Goal: Navigation & Orientation: Find specific page/section

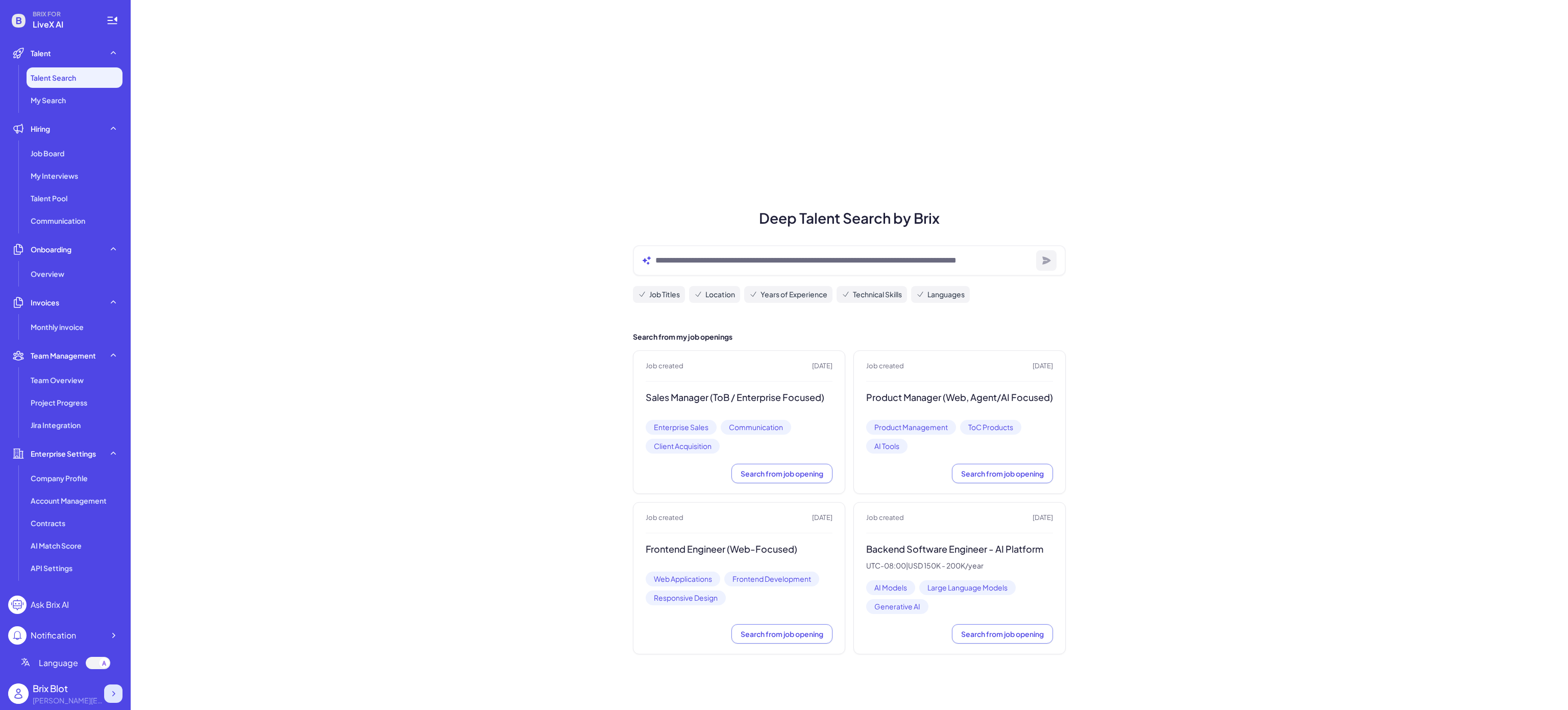
click at [116, 695] on icon at bounding box center [113, 693] width 10 height 10
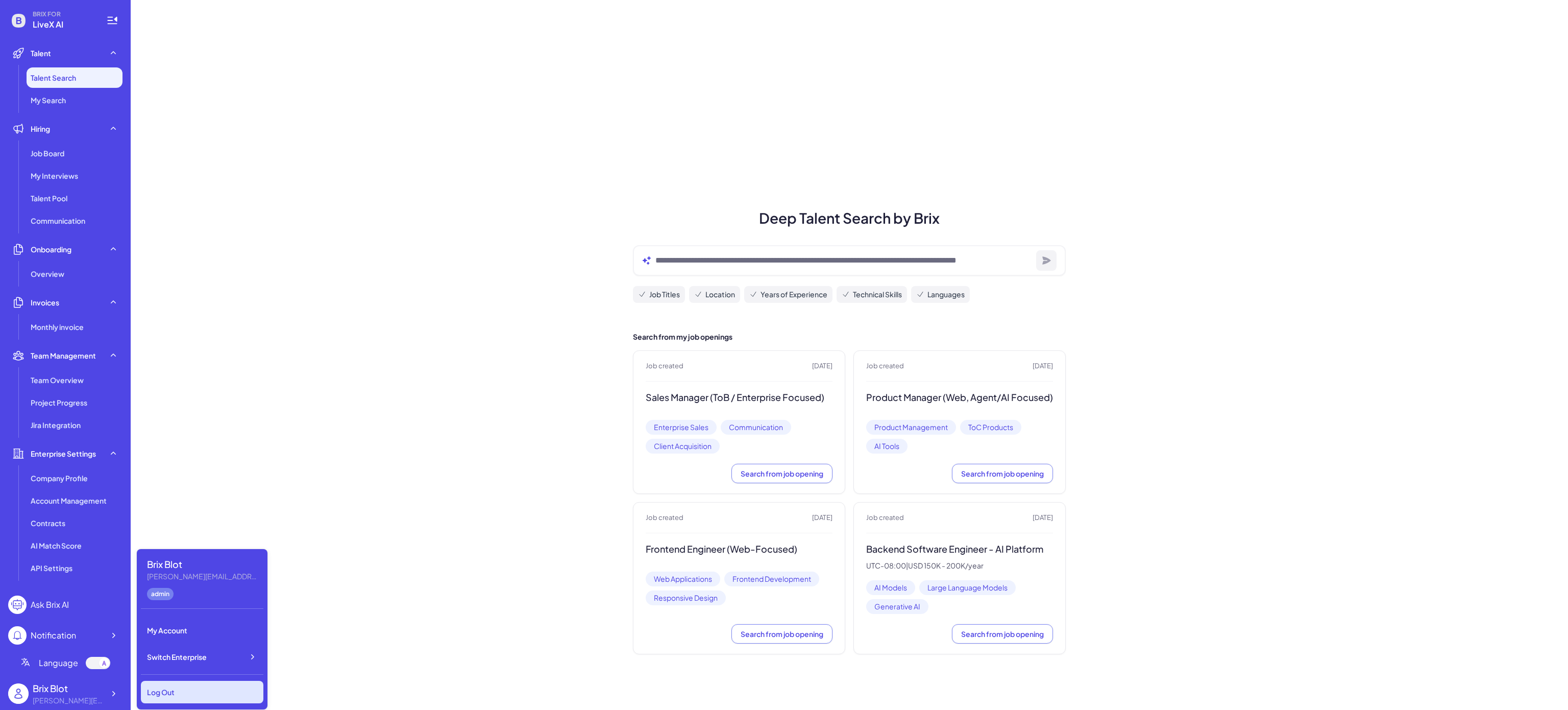
click at [226, 688] on div "Log Out" at bounding box center [201, 692] width 122 height 23
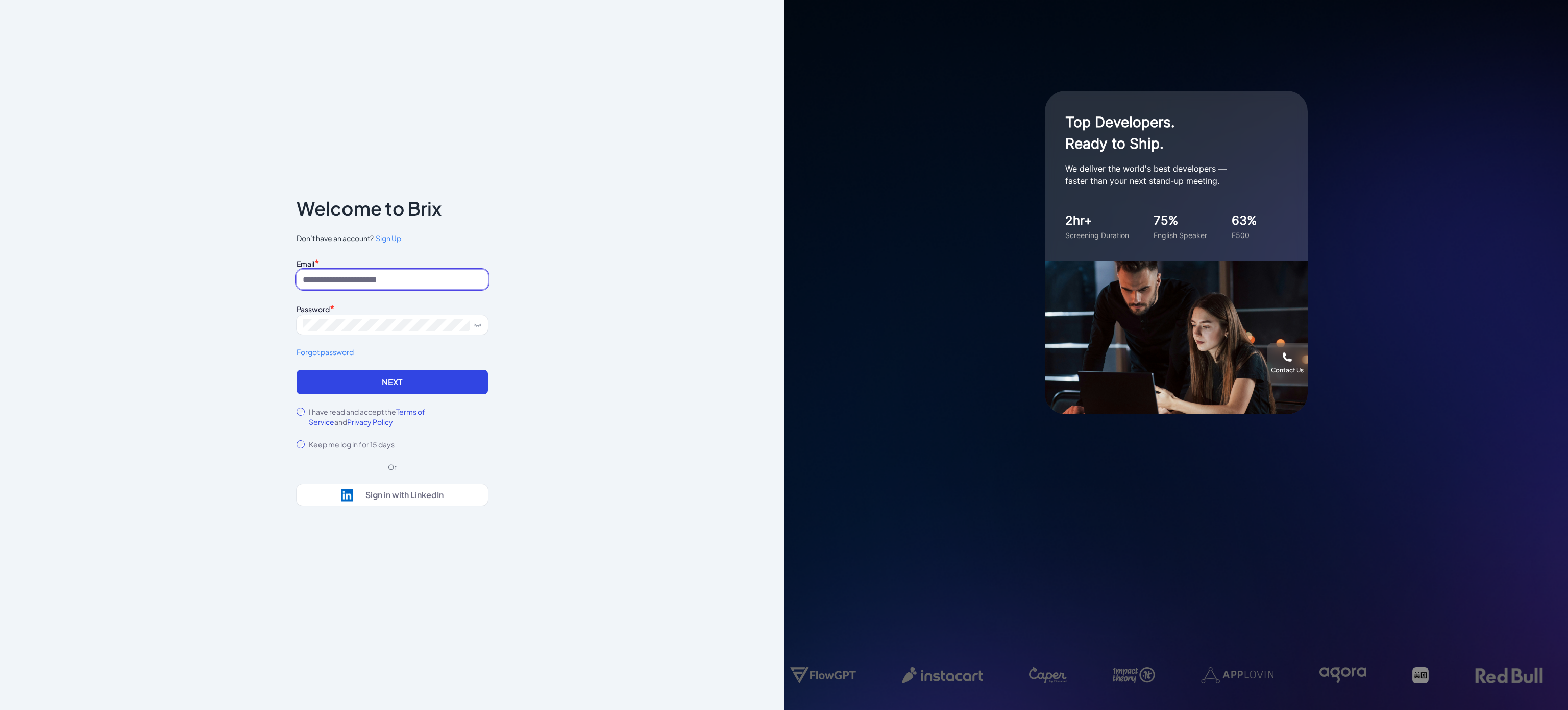
click at [409, 281] on input at bounding box center [392, 279] width 191 height 19
paste input "**********"
drag, startPoint x: 326, startPoint y: 283, endPoint x: 289, endPoint y: 279, distance: 37.2
click at [289, 279] on div "**********" at bounding box center [392, 354] width 224 height 374
type input "**********"
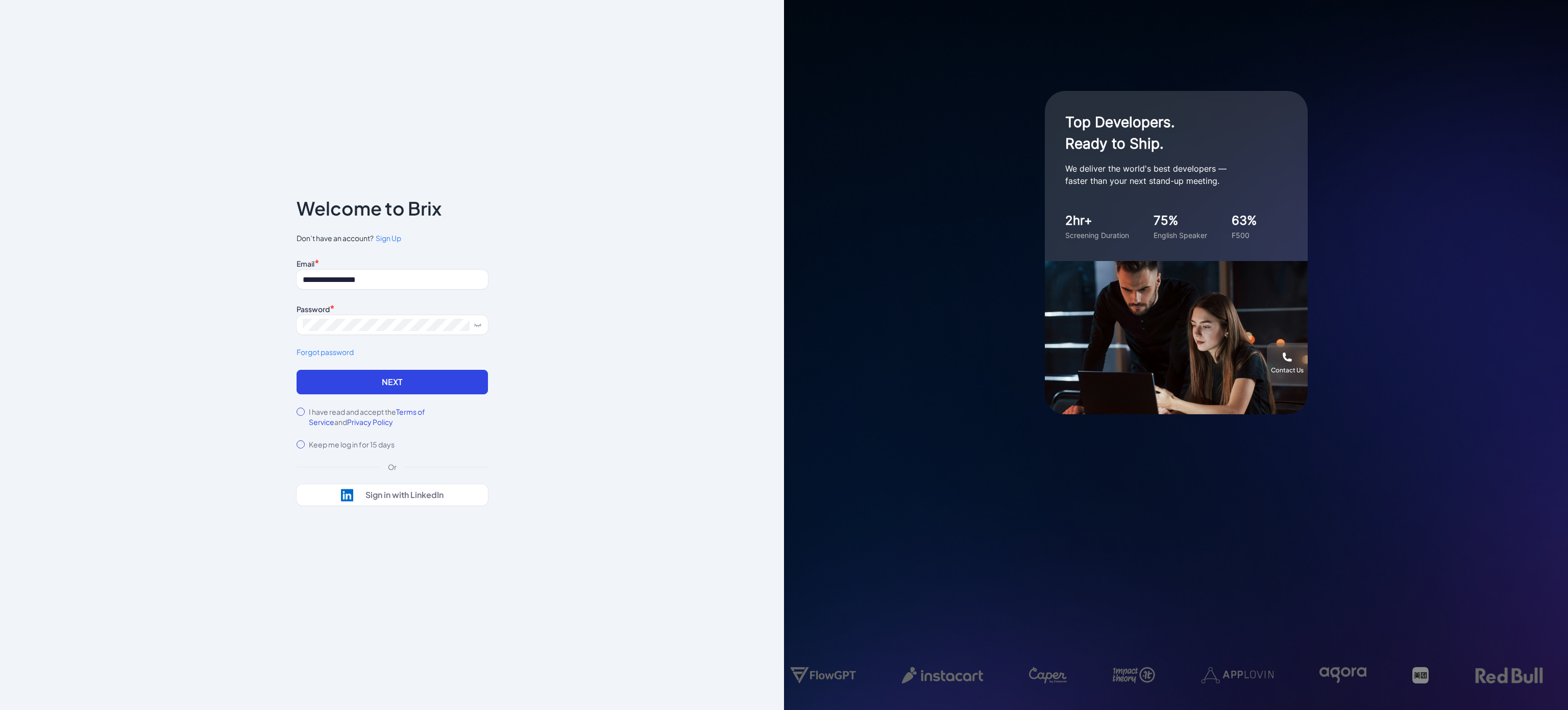
drag, startPoint x: 270, startPoint y: 407, endPoint x: 296, endPoint y: 410, distance: 26.2
click at [271, 407] on div "**********" at bounding box center [392, 355] width 784 height 710
click at [331, 384] on button "Next" at bounding box center [392, 382] width 191 height 24
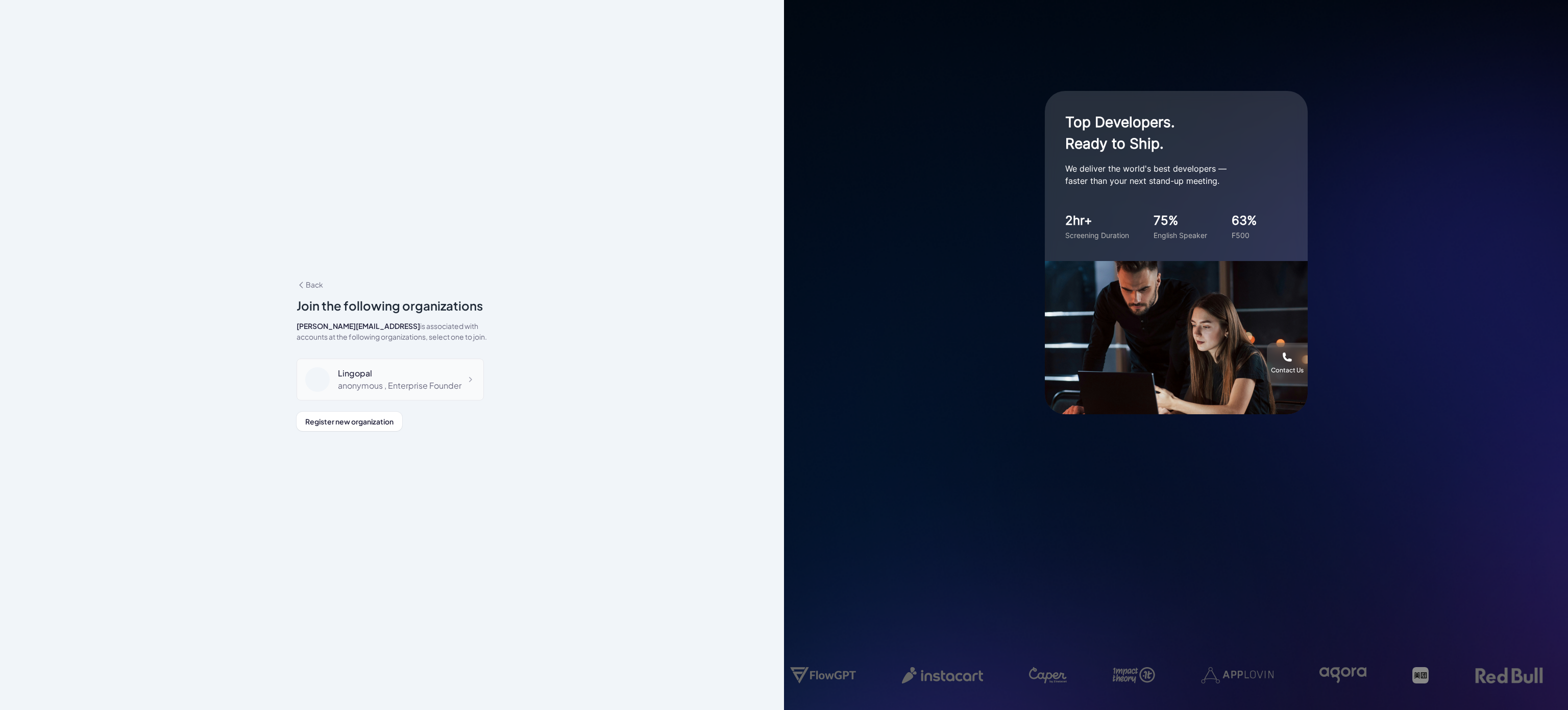
click at [397, 385] on div "anonymous , Enterprise Founder" at bounding box center [399, 385] width 124 height 12
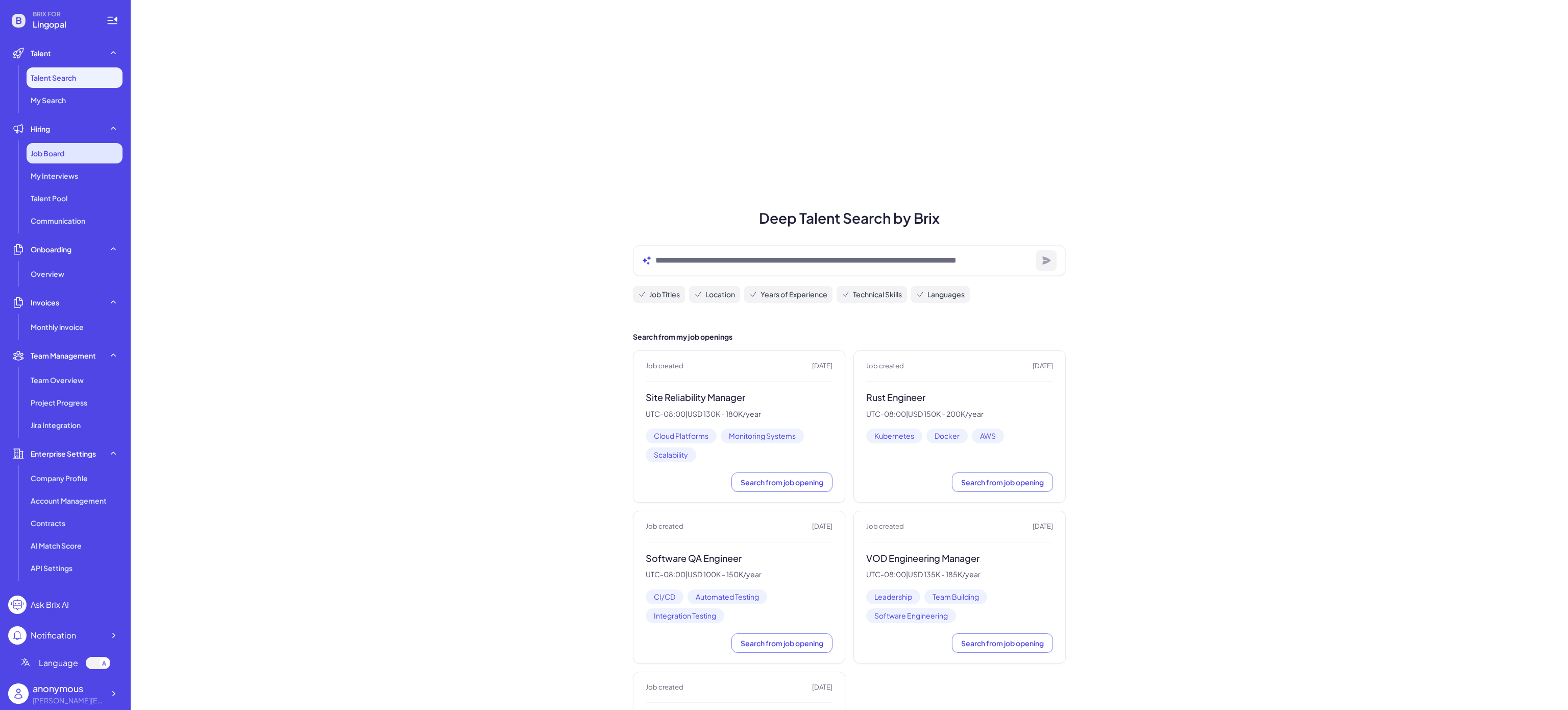
click at [55, 150] on span "Job Board" at bounding box center [47, 153] width 33 height 10
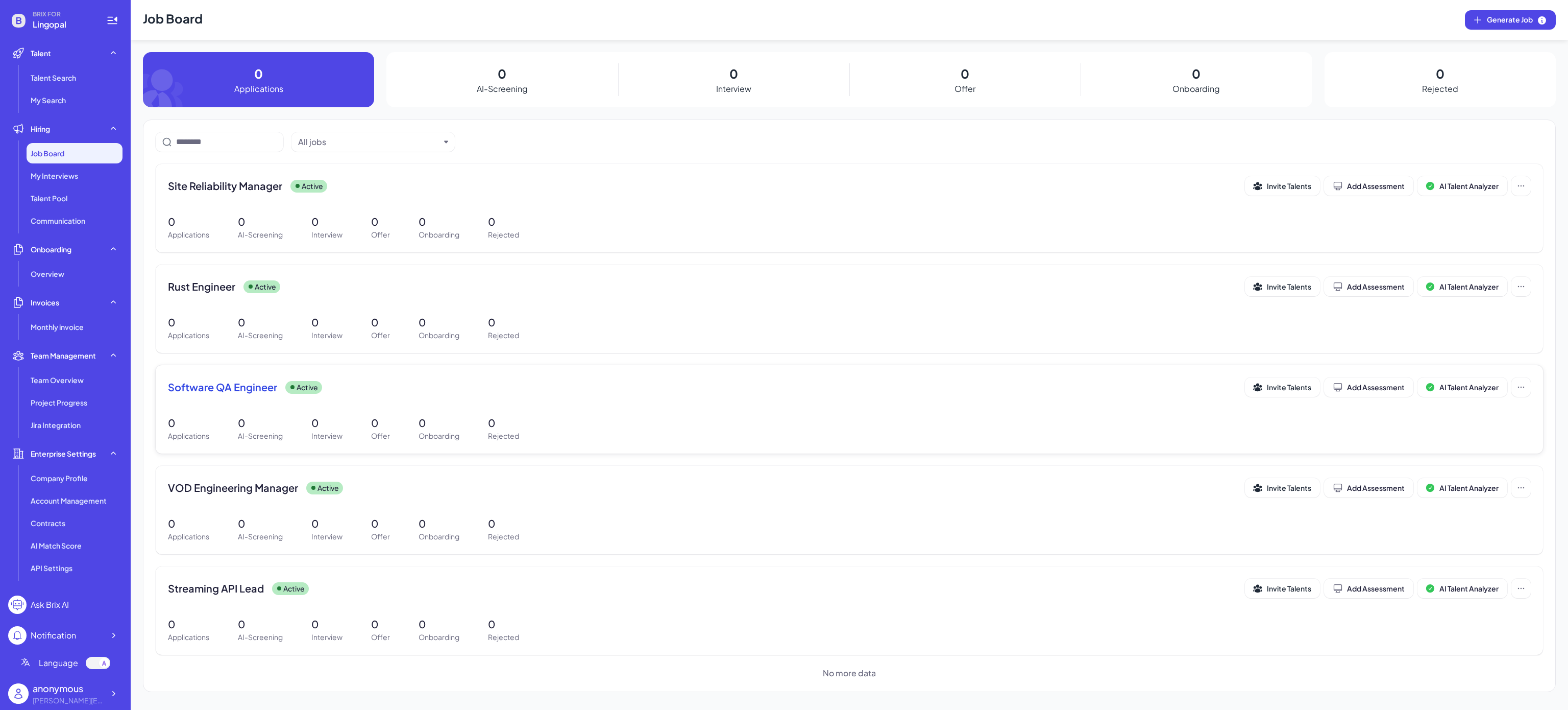
click at [223, 384] on span "Software QA Engineer" at bounding box center [222, 387] width 109 height 14
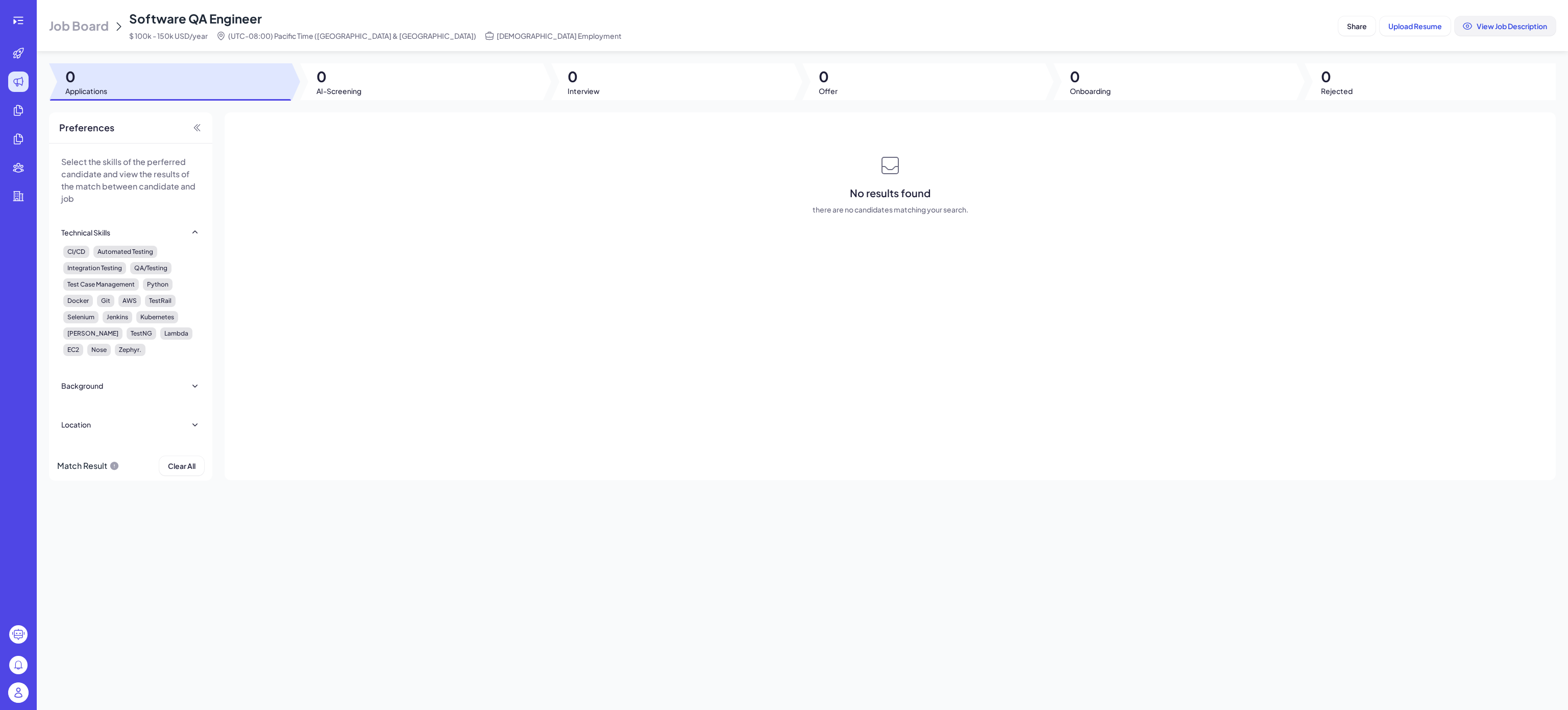
click at [1503, 28] on span "View Job Description" at bounding box center [1512, 26] width 71 height 9
click at [21, 19] on icon at bounding box center [18, 20] width 12 height 12
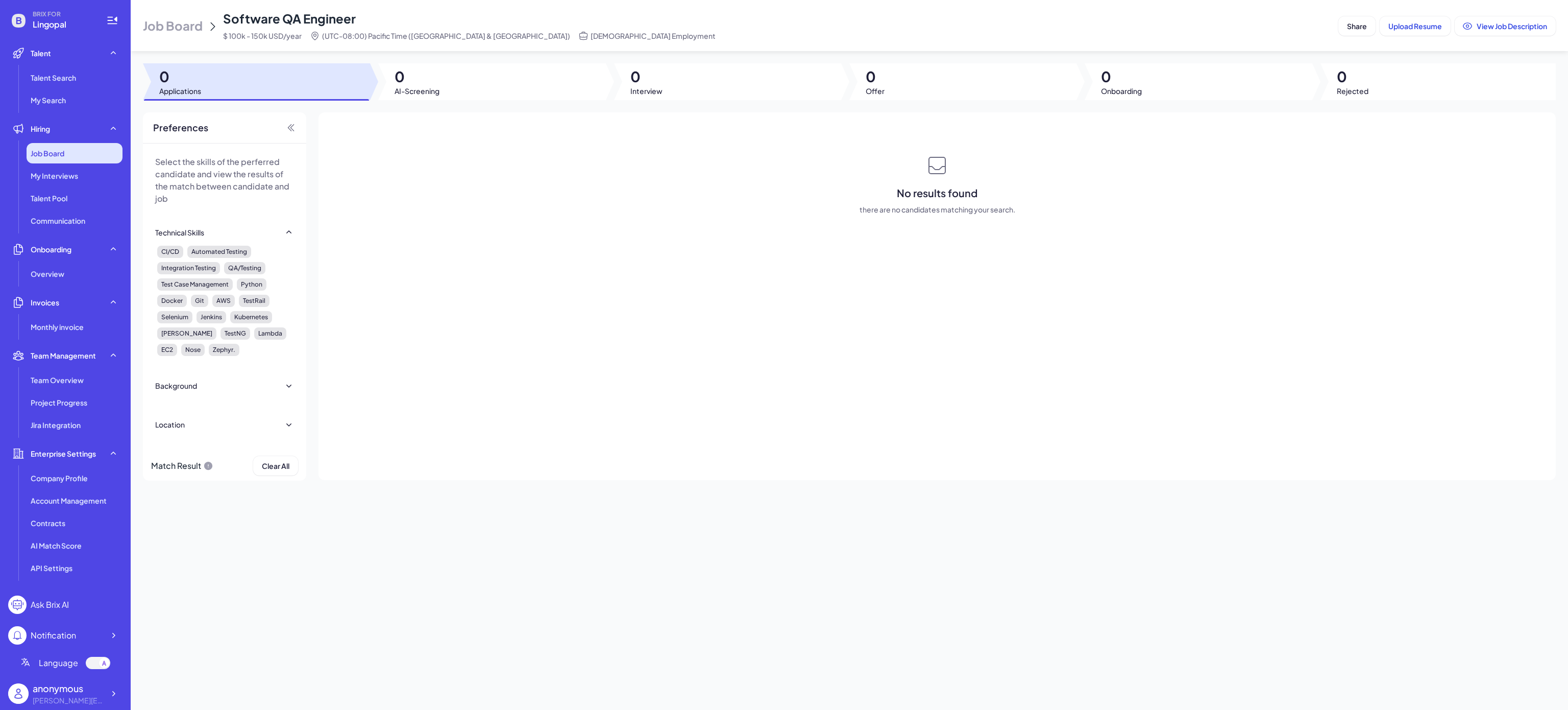
click at [58, 149] on span "Job Board" at bounding box center [47, 153] width 33 height 10
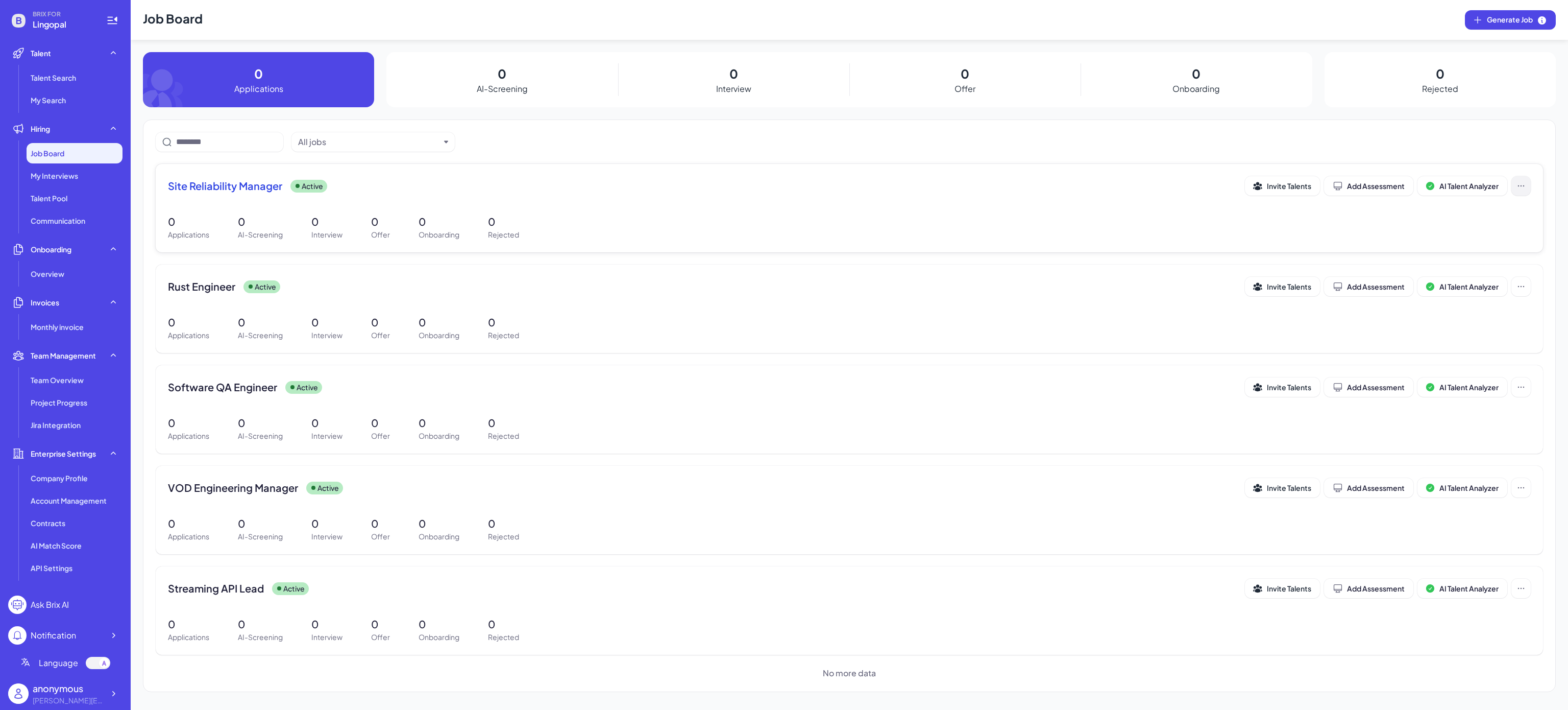
click at [1528, 183] on button at bounding box center [1521, 186] width 19 height 19
click at [1503, 217] on button "Share" at bounding box center [1482, 219] width 86 height 19
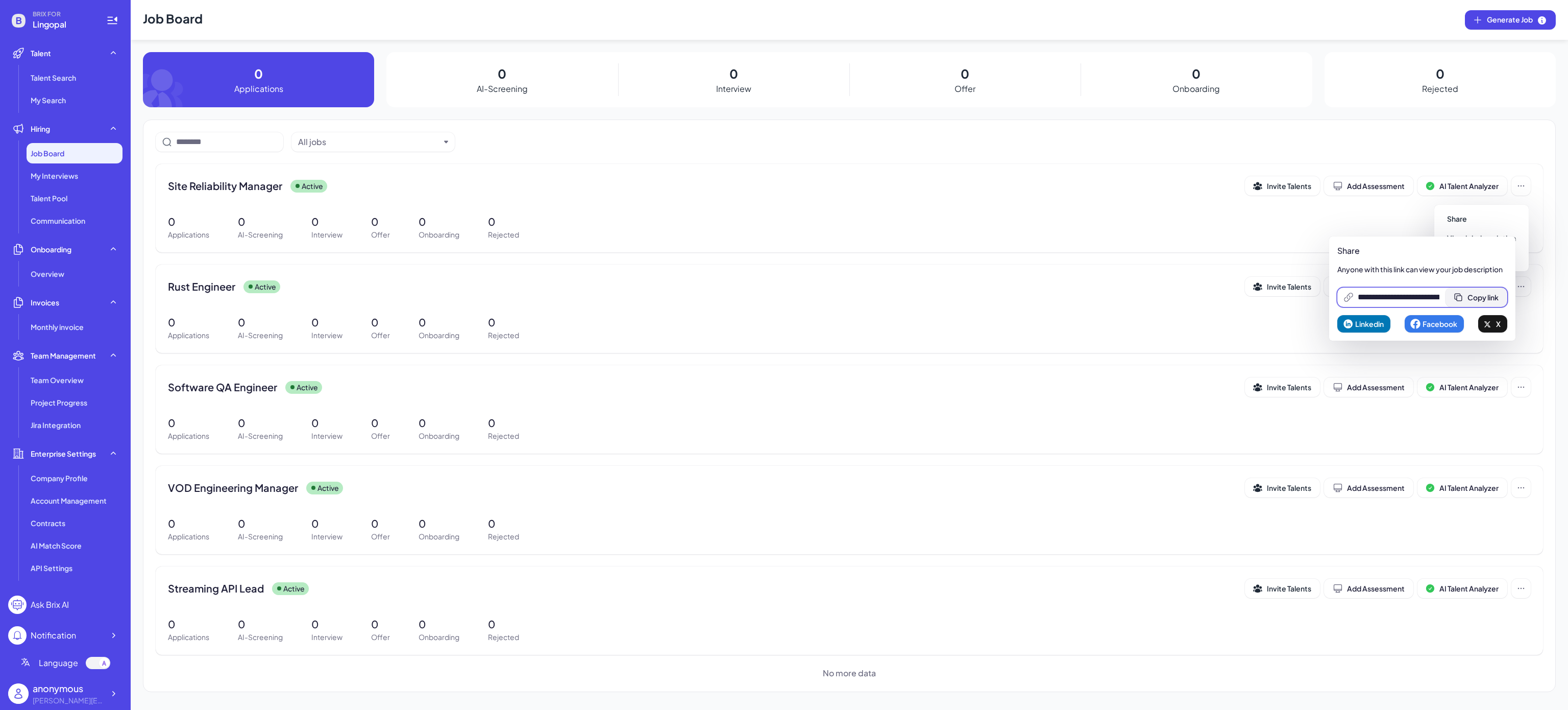
scroll to position [0, 217]
click at [1494, 293] on span "Copy link" at bounding box center [1483, 297] width 31 height 9
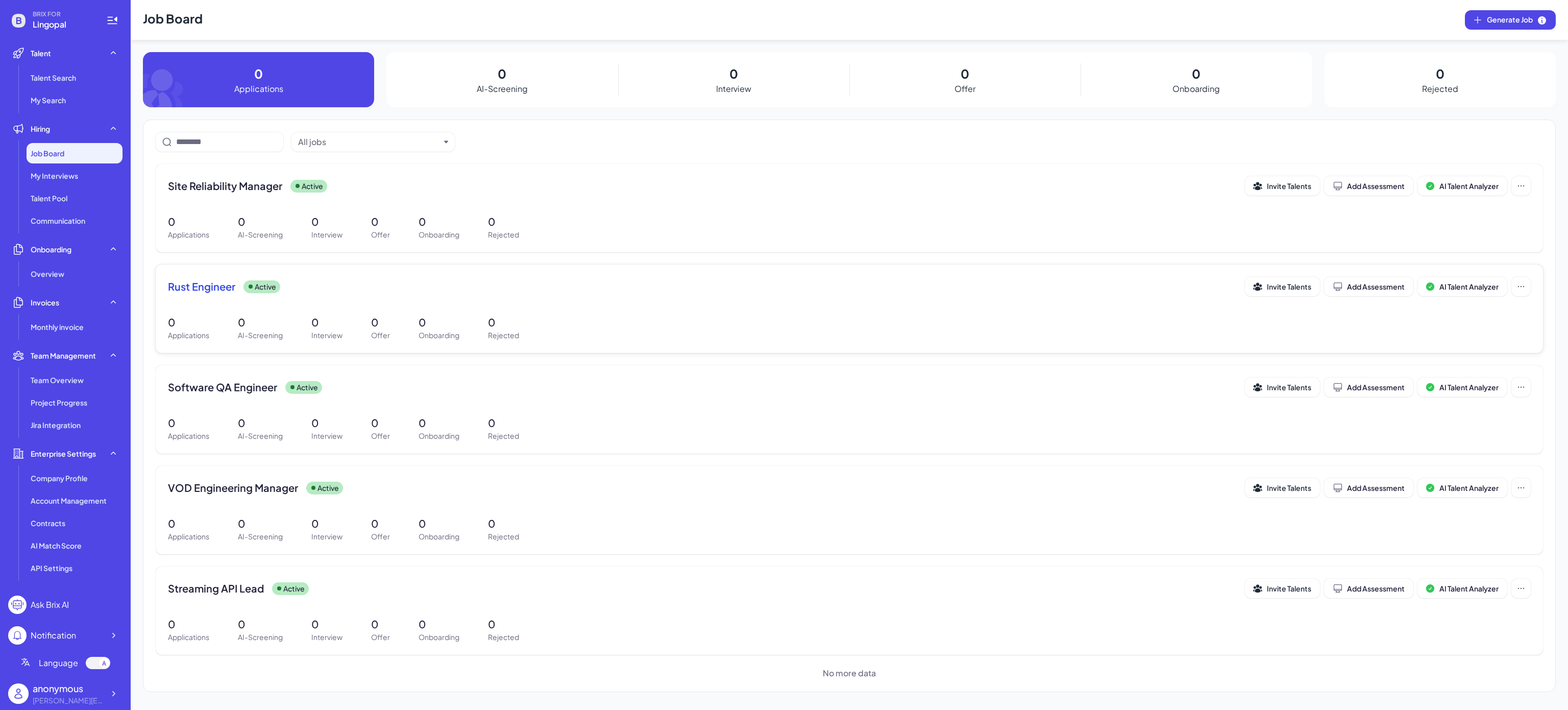
click at [1096, 277] on div "Rust Engineer Active Invite Talents Add Assessment AI Talent Analyzer" at bounding box center [849, 286] width 1363 height 19
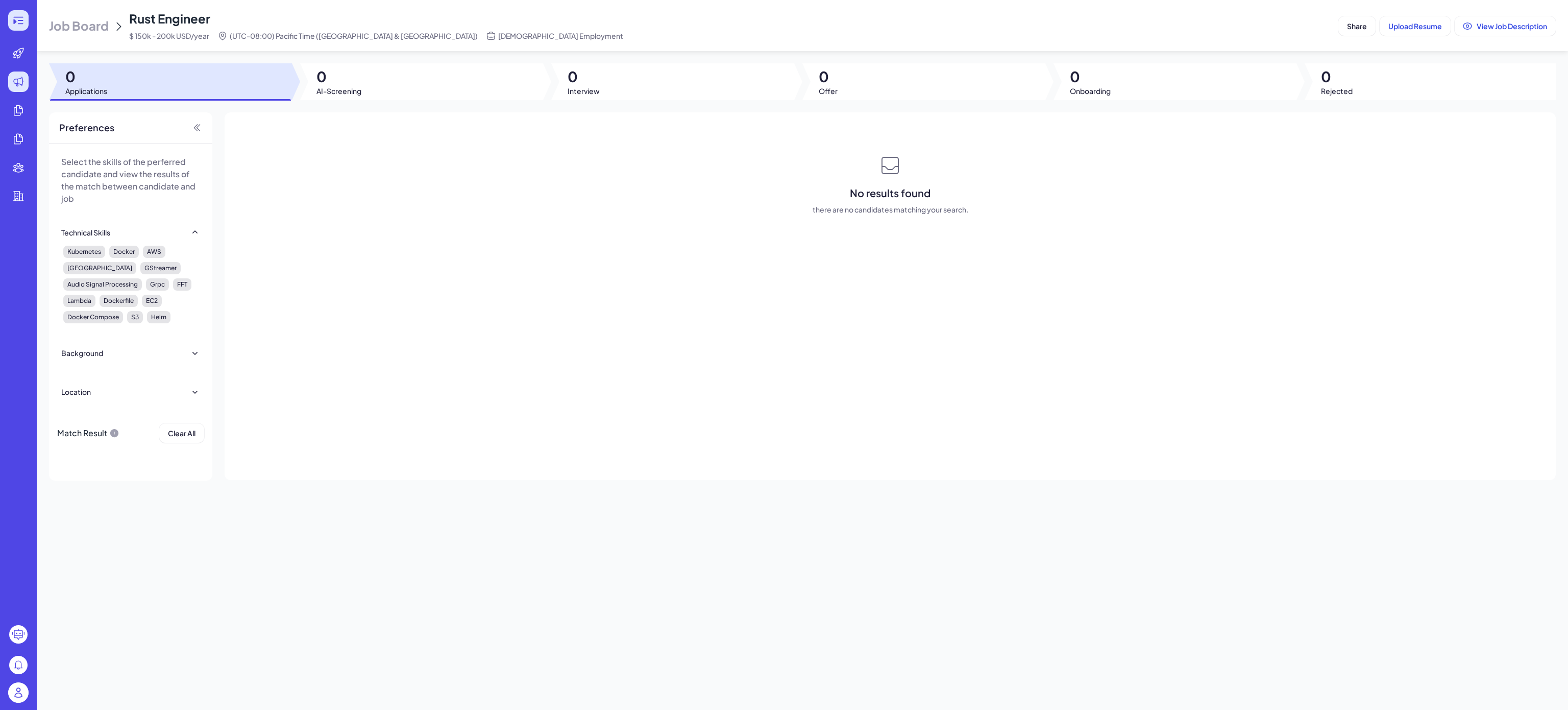
click at [25, 27] on div at bounding box center [18, 21] width 21 height 21
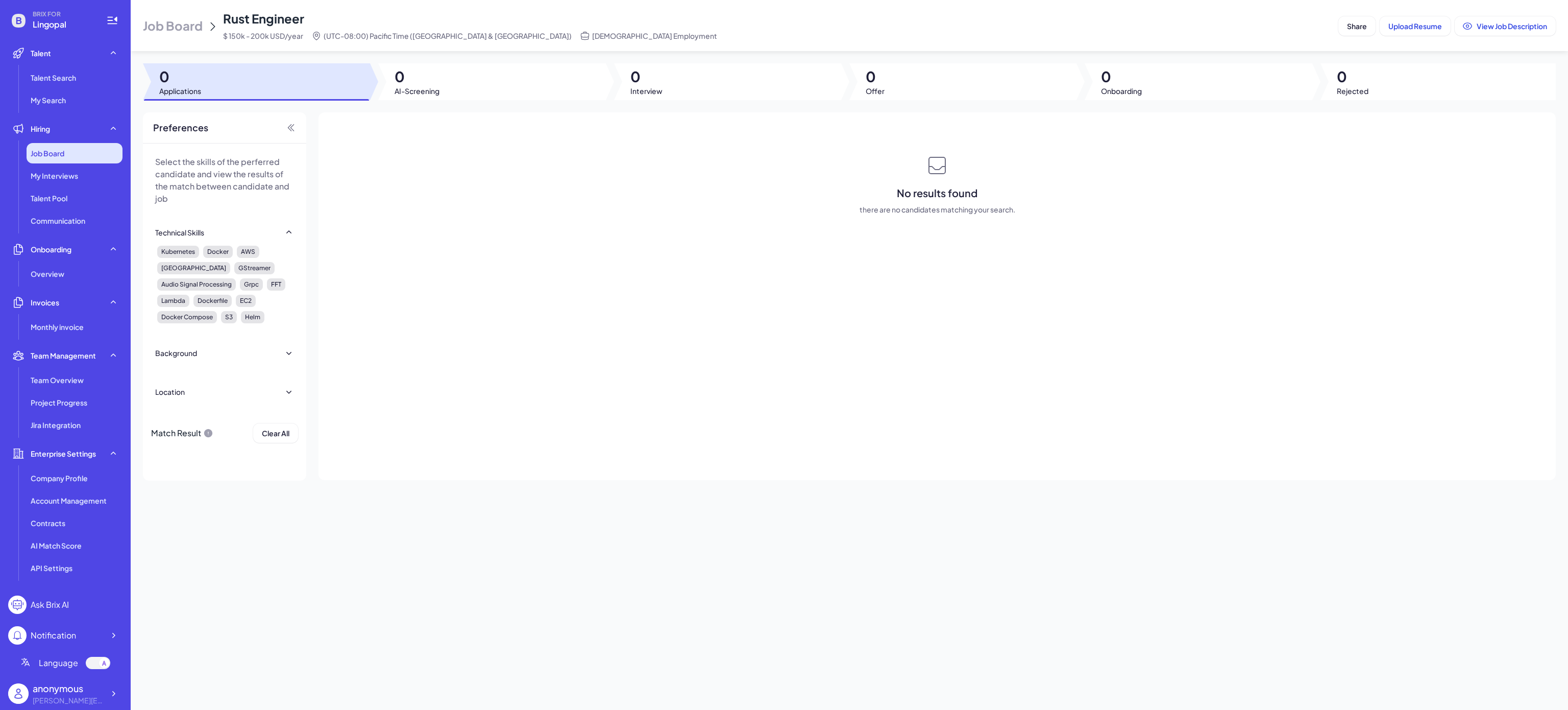
click at [85, 160] on div "Job Board" at bounding box center [75, 153] width 96 height 21
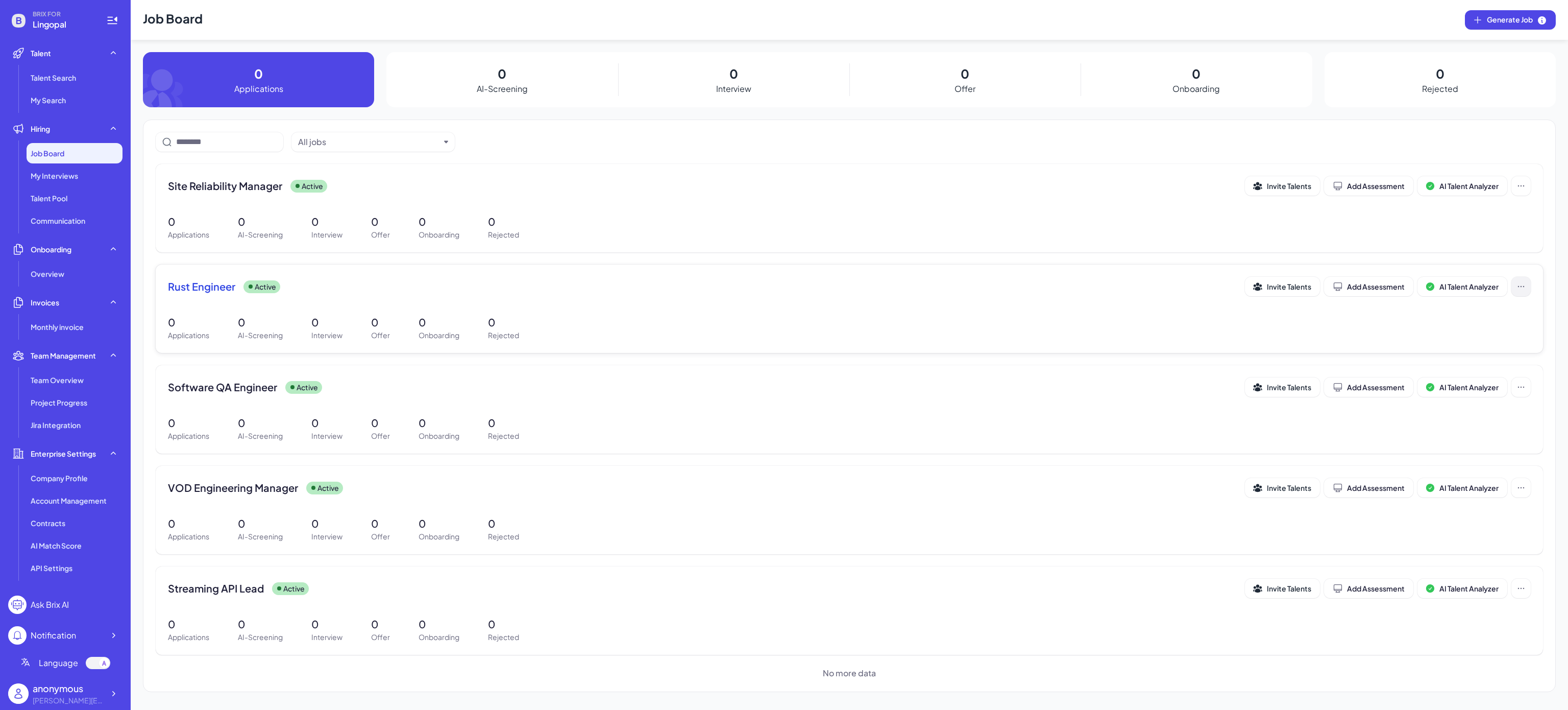
click at [1525, 283] on icon at bounding box center [1521, 286] width 10 height 10
click at [1504, 315] on button "Share" at bounding box center [1482, 319] width 86 height 19
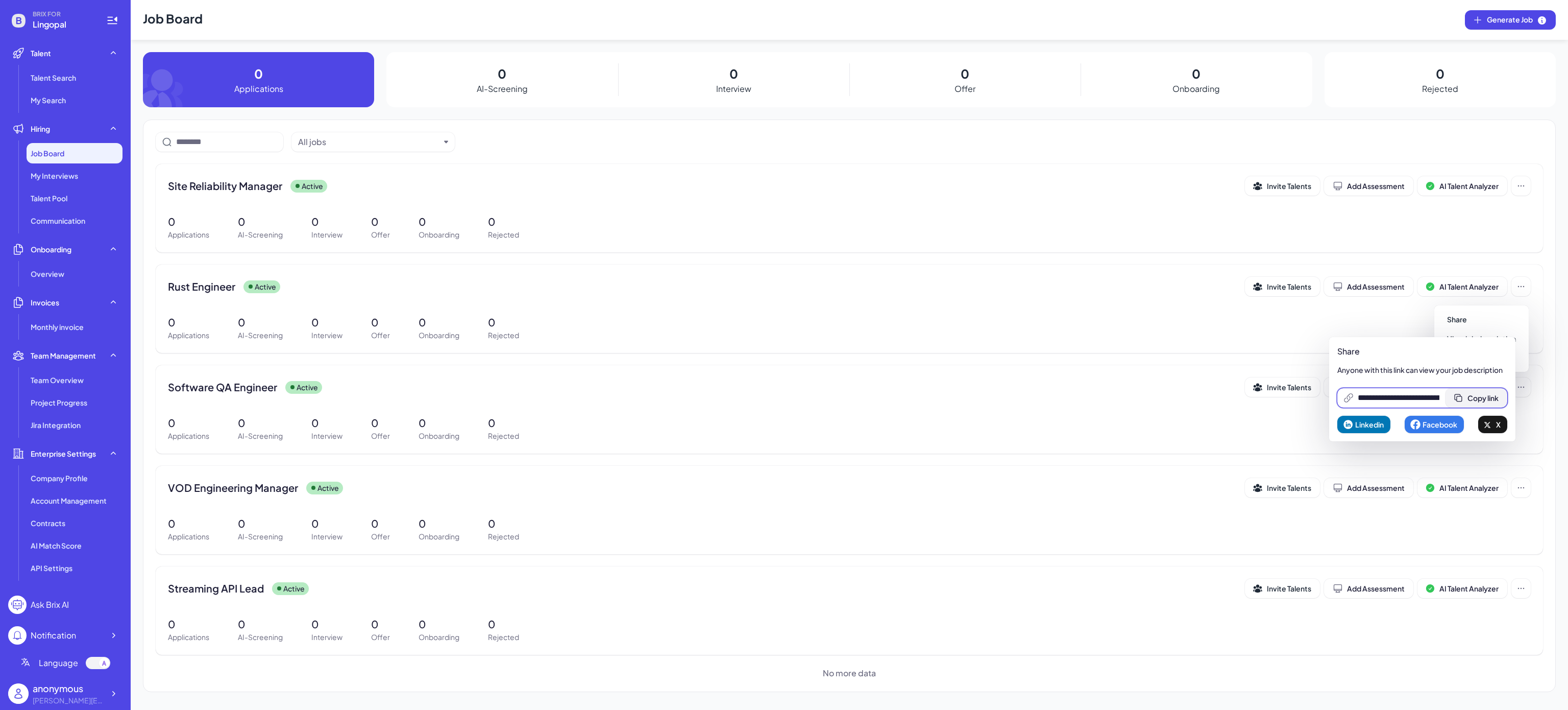
click at [1494, 401] on span "Copy link" at bounding box center [1483, 398] width 31 height 9
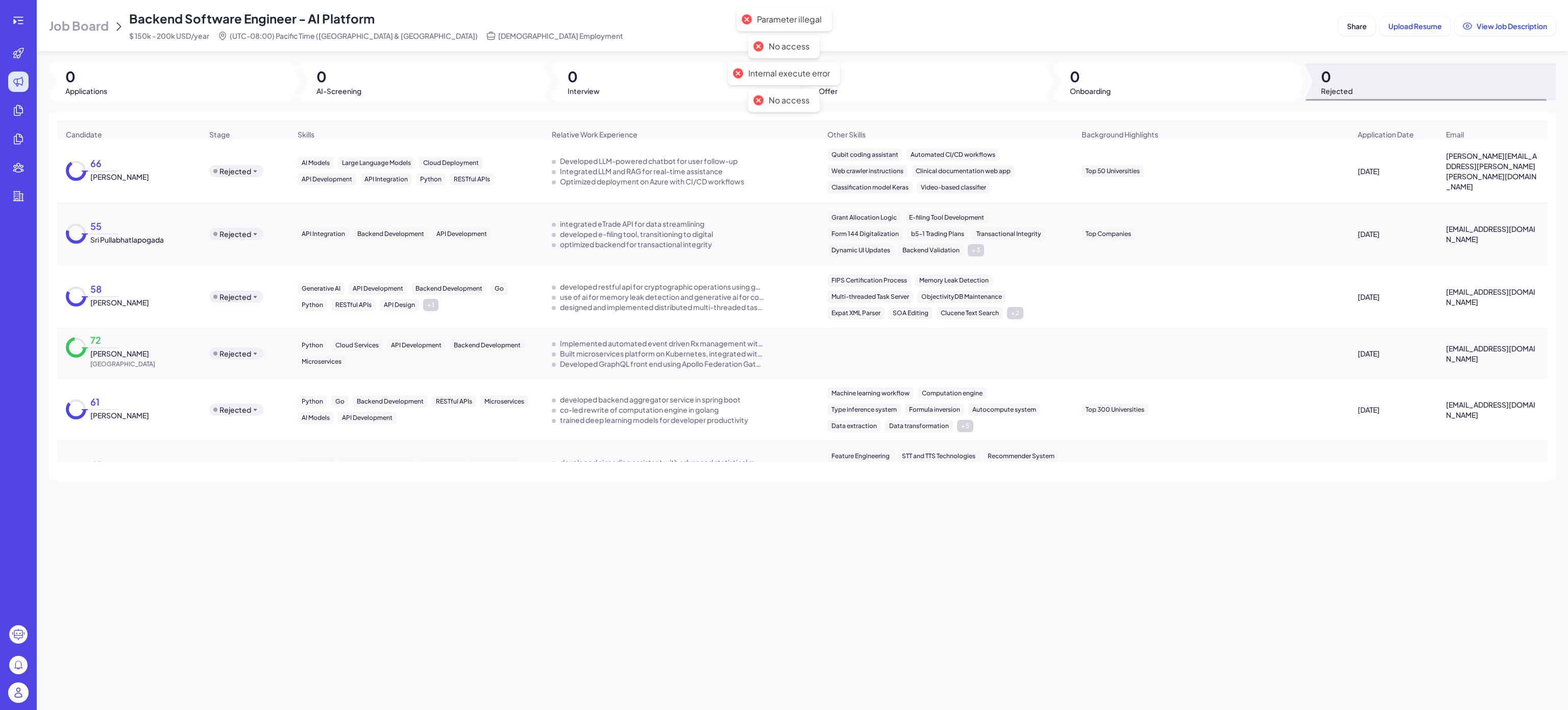
scroll to position [715, 0]
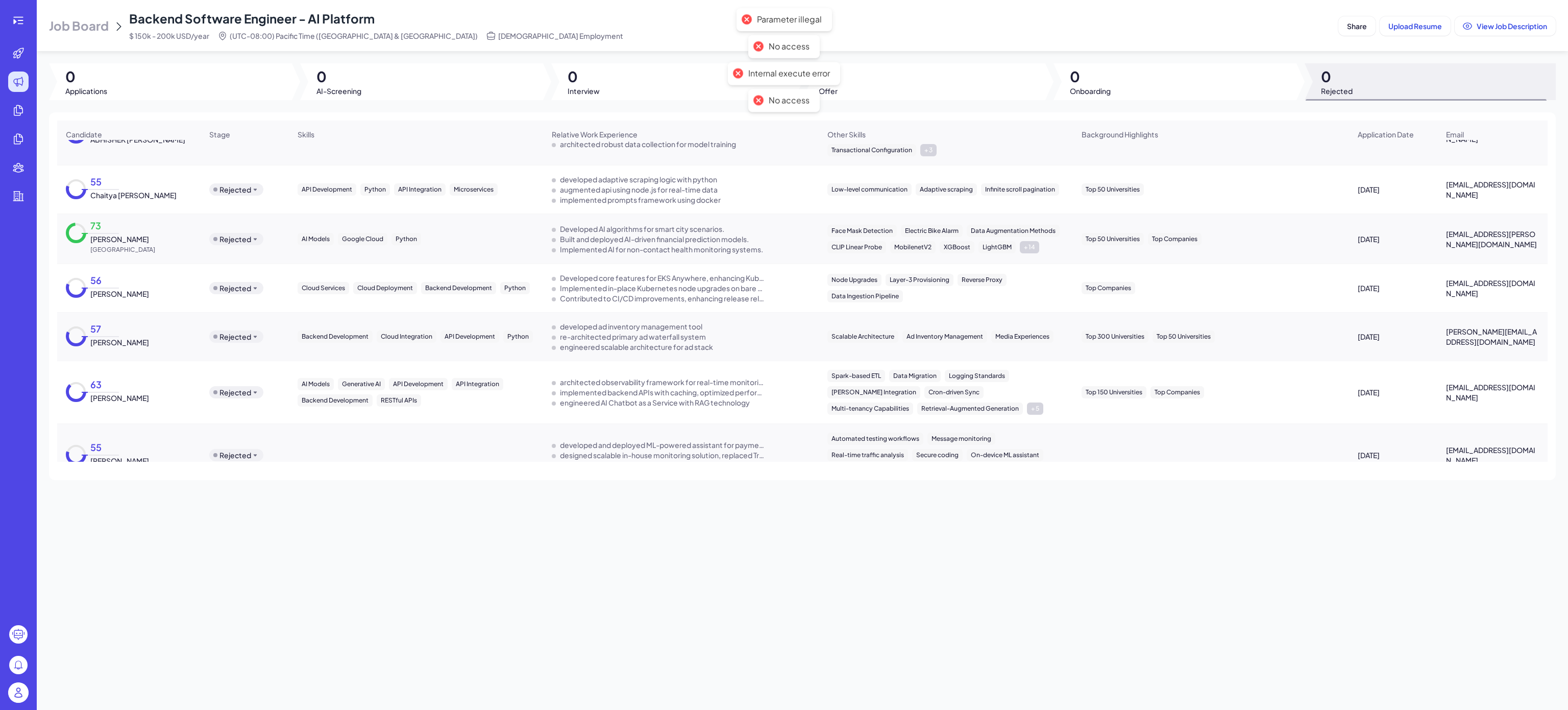
click at [374, 540] on div "Job Board Backend Software Engineer - AI Platform $ 150k - 200k USD/year (UTC-0…" at bounding box center [802, 355] width 1531 height 710
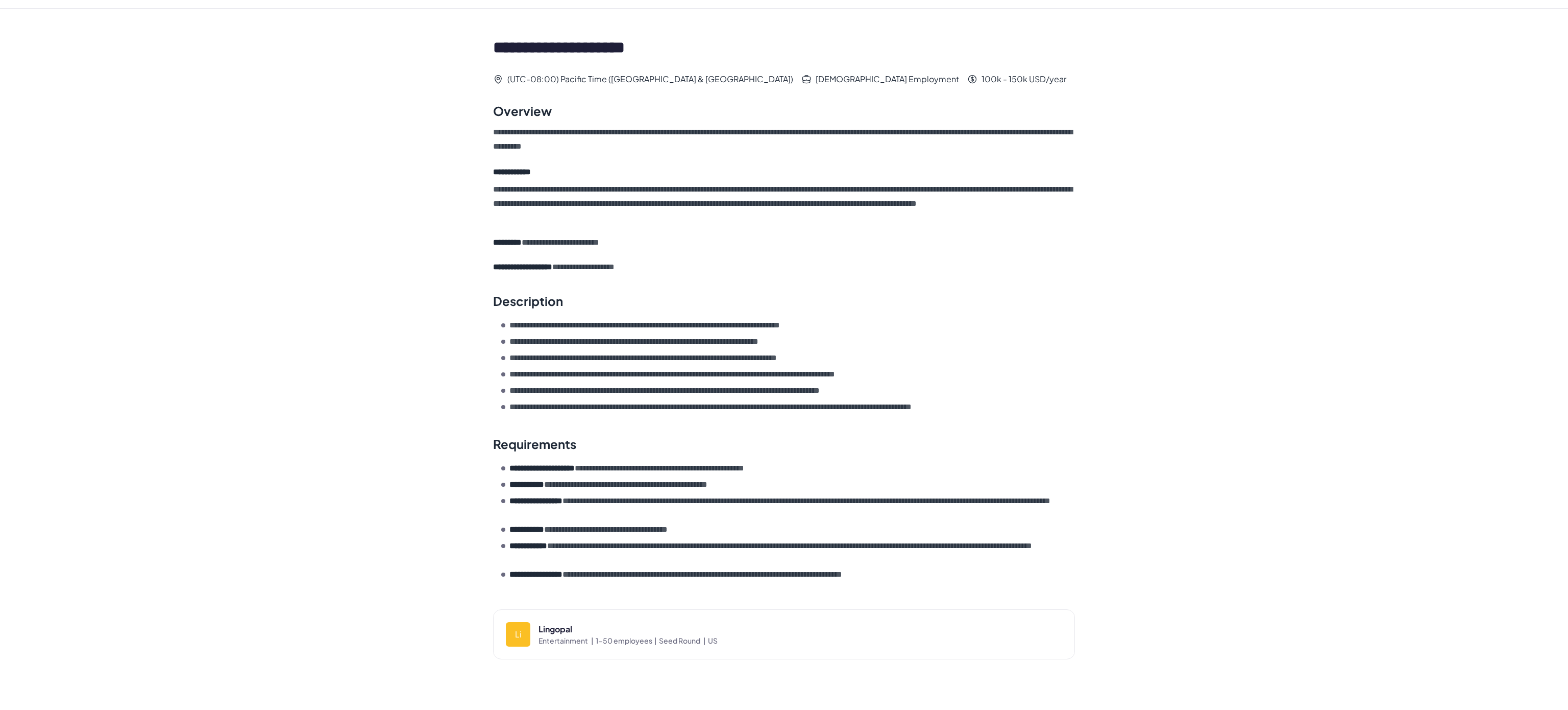
click at [474, 225] on div "**********" at bounding box center [784, 342] width 663 height 667
